Goal: Information Seeking & Learning: Find specific page/section

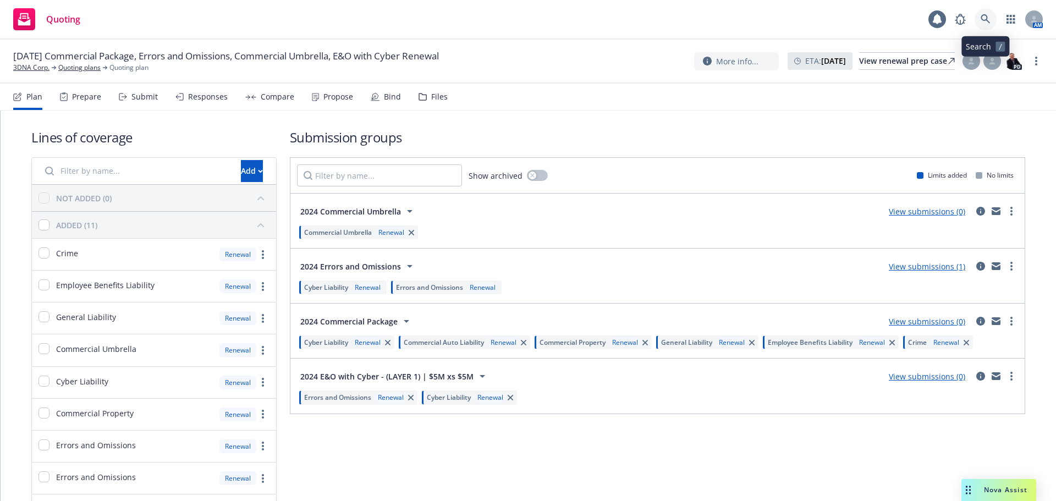
click at [981, 16] on icon at bounding box center [986, 19] width 10 height 10
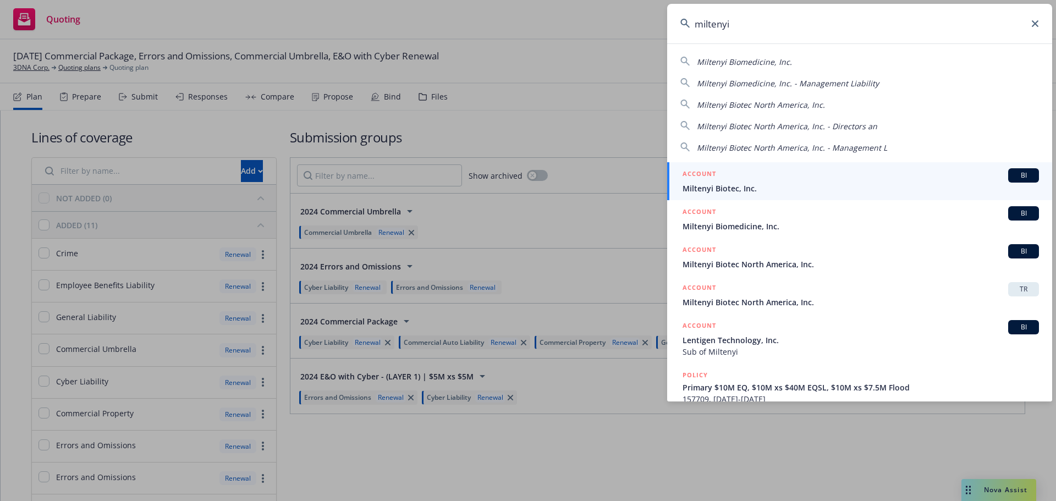
type input "miltenyi"
click at [767, 174] on div "ACCOUNT BI" at bounding box center [861, 175] width 356 height 14
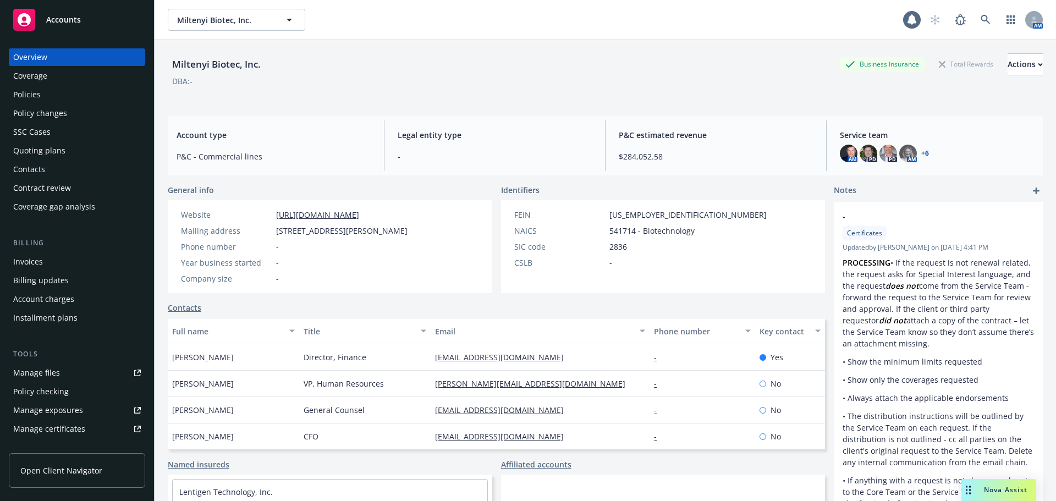
click at [54, 94] on div "Policies" at bounding box center [77, 95] width 128 height 18
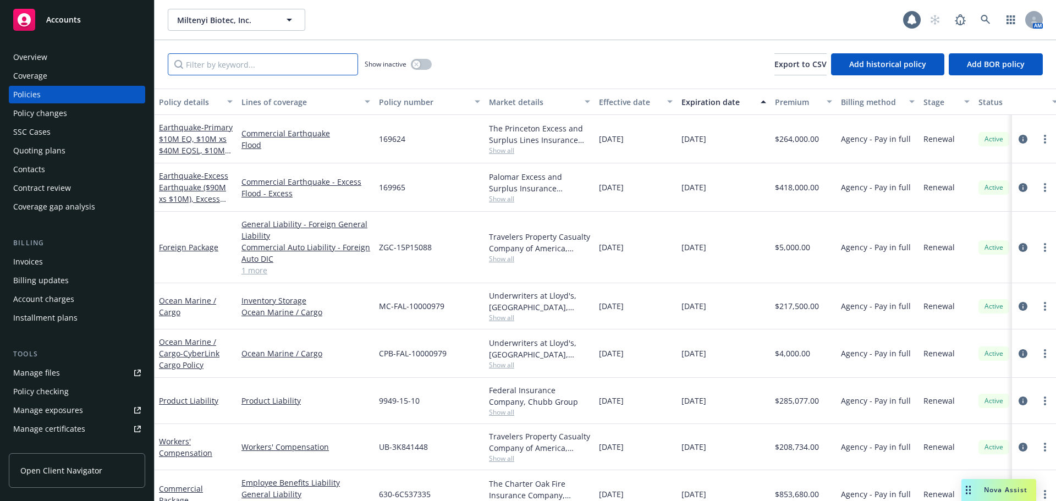
click at [227, 71] on input "Filter by keyword..." at bounding box center [263, 64] width 190 height 22
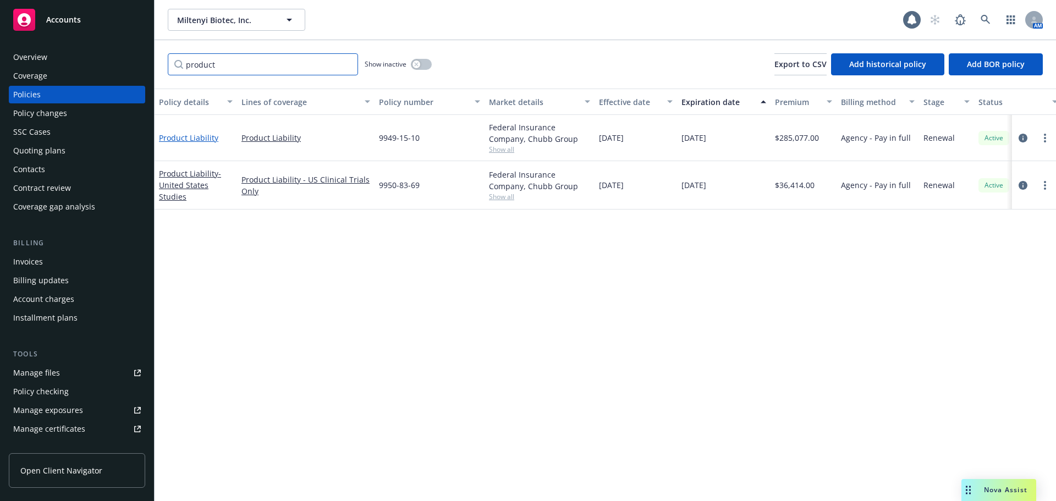
type input "product"
click at [200, 136] on link "Product Liability" at bounding box center [188, 138] width 59 height 10
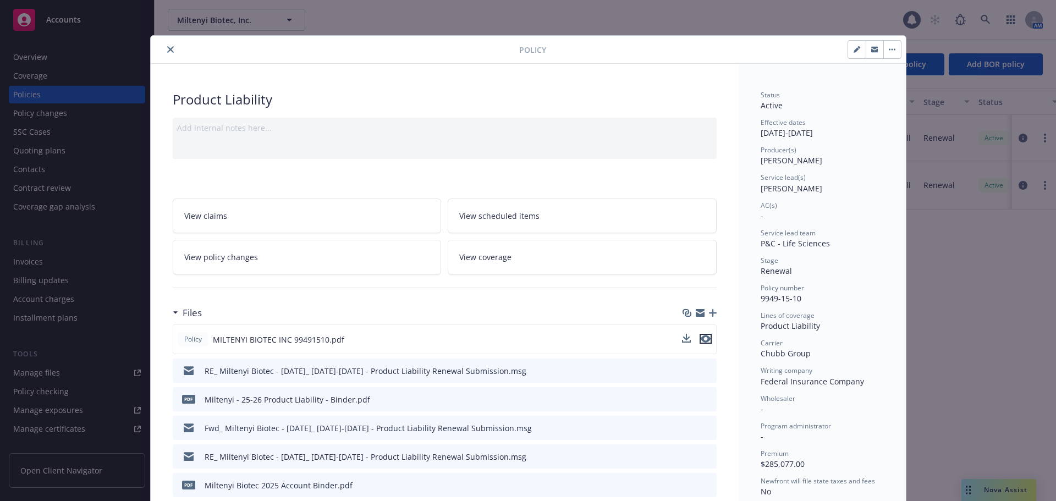
click at [705, 335] on icon "preview file" at bounding box center [706, 339] width 10 height 8
click at [167, 50] on icon "close" at bounding box center [170, 49] width 7 height 7
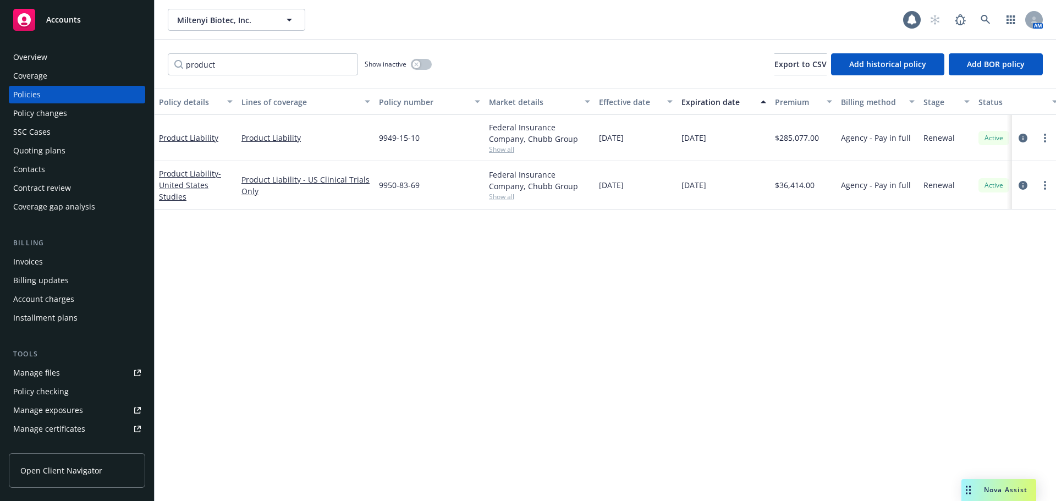
click at [80, 432] on div "Manage certificates" at bounding box center [49, 429] width 72 height 18
click at [979, 20] on link at bounding box center [986, 20] width 22 height 22
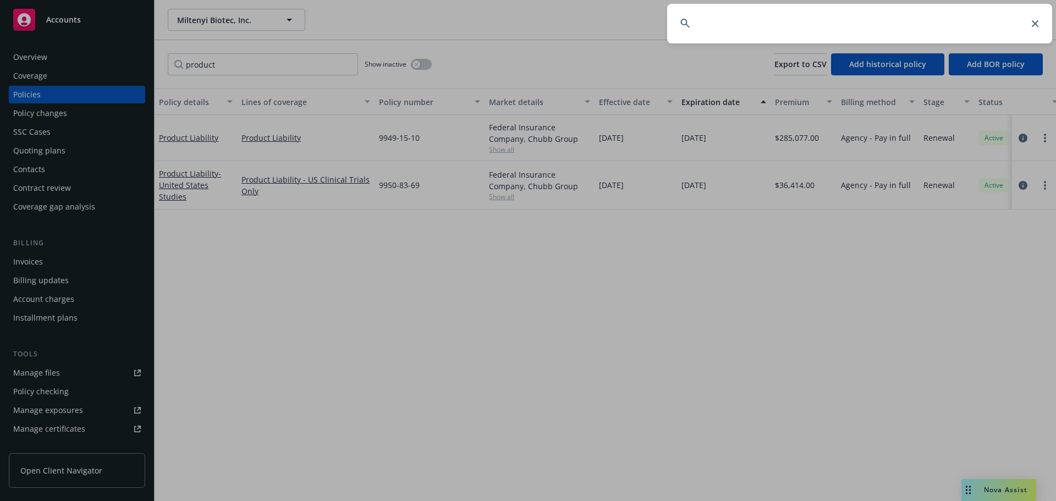
type input "g"
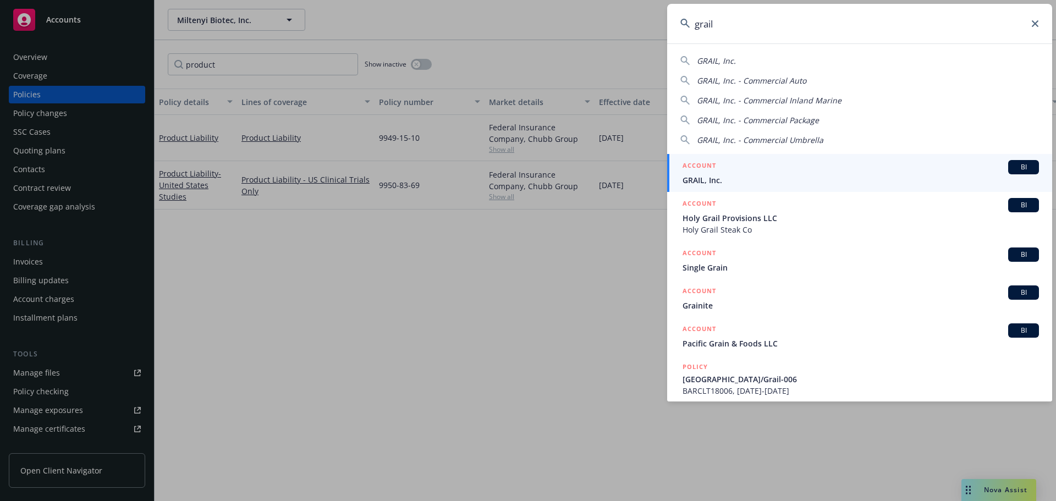
type input "grail"
click at [738, 173] on div "ACCOUNT BI" at bounding box center [861, 167] width 356 height 14
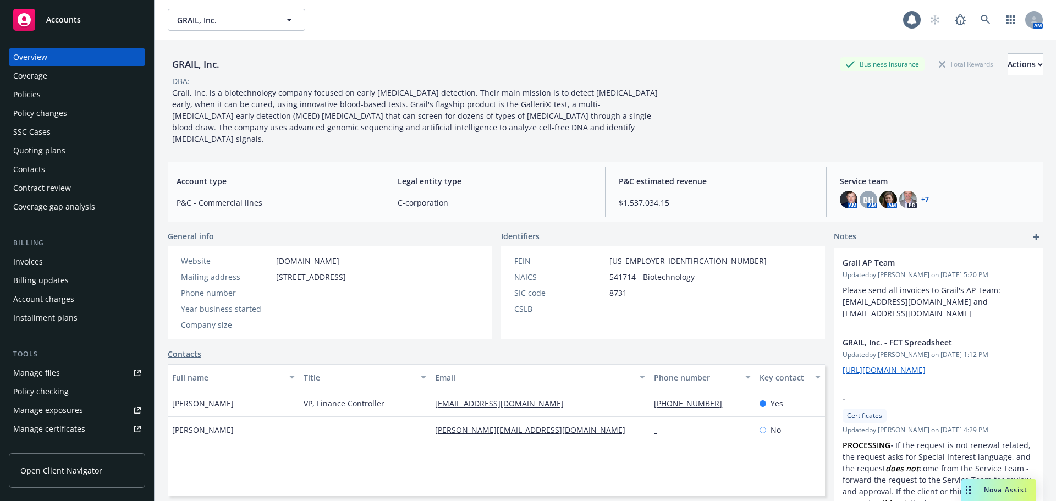
scroll to position [253, 0]
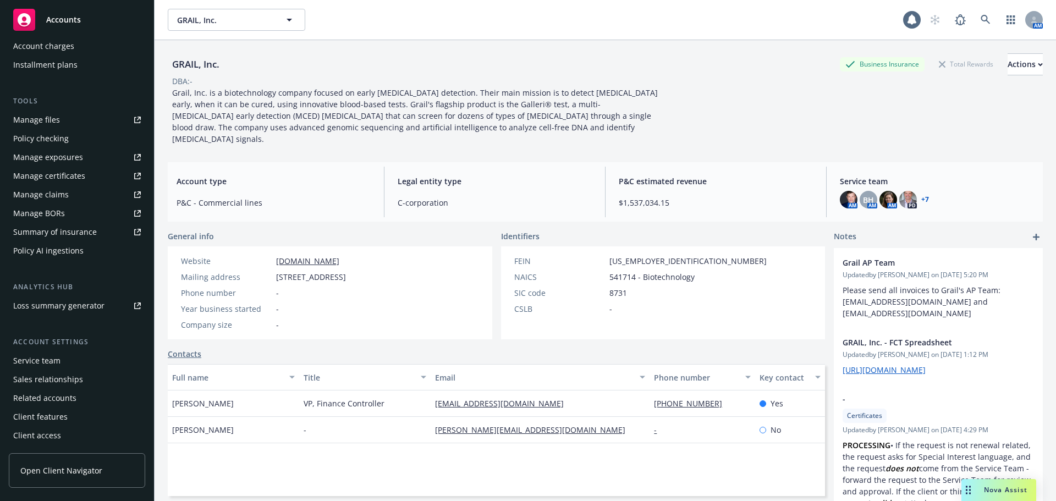
click at [86, 176] on link "Manage certificates" at bounding box center [77, 176] width 136 height 18
click at [83, 178] on link "Manage certificates" at bounding box center [77, 176] width 136 height 18
click at [112, 233] on link "Summary of insurance" at bounding box center [77, 232] width 136 height 18
click at [79, 173] on div "Manage certificates" at bounding box center [49, 176] width 72 height 18
